Goal: Complete application form

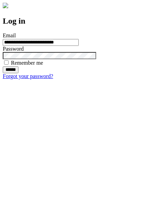
type input "**********"
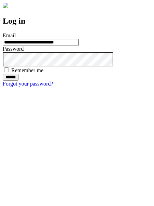
click at [18, 81] on input "******" at bounding box center [11, 77] width 16 height 7
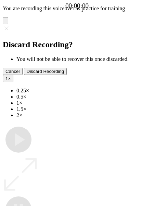
type input "**********"
